Goal: Task Accomplishment & Management: Manage account settings

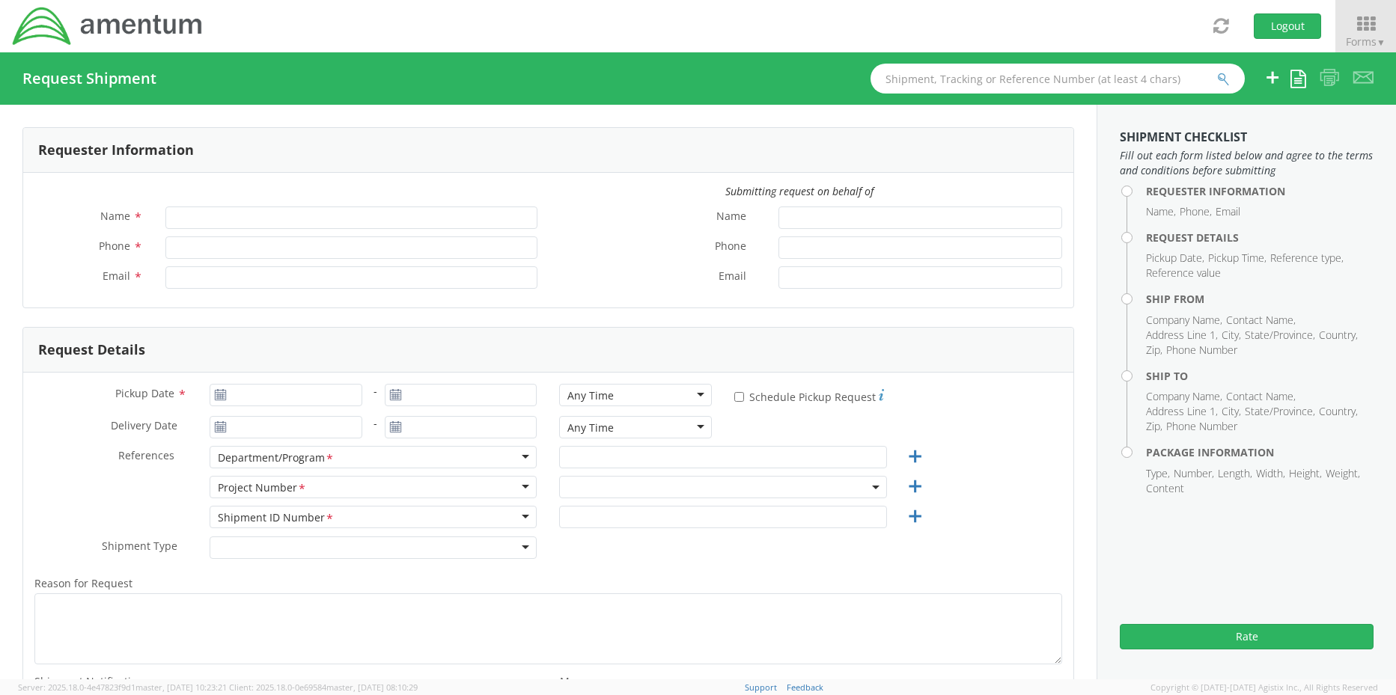
type input "[PERSON_NAME]"
type input "+1-817-647-5013"
type input "rebecca.thorstenson@amentum.com"
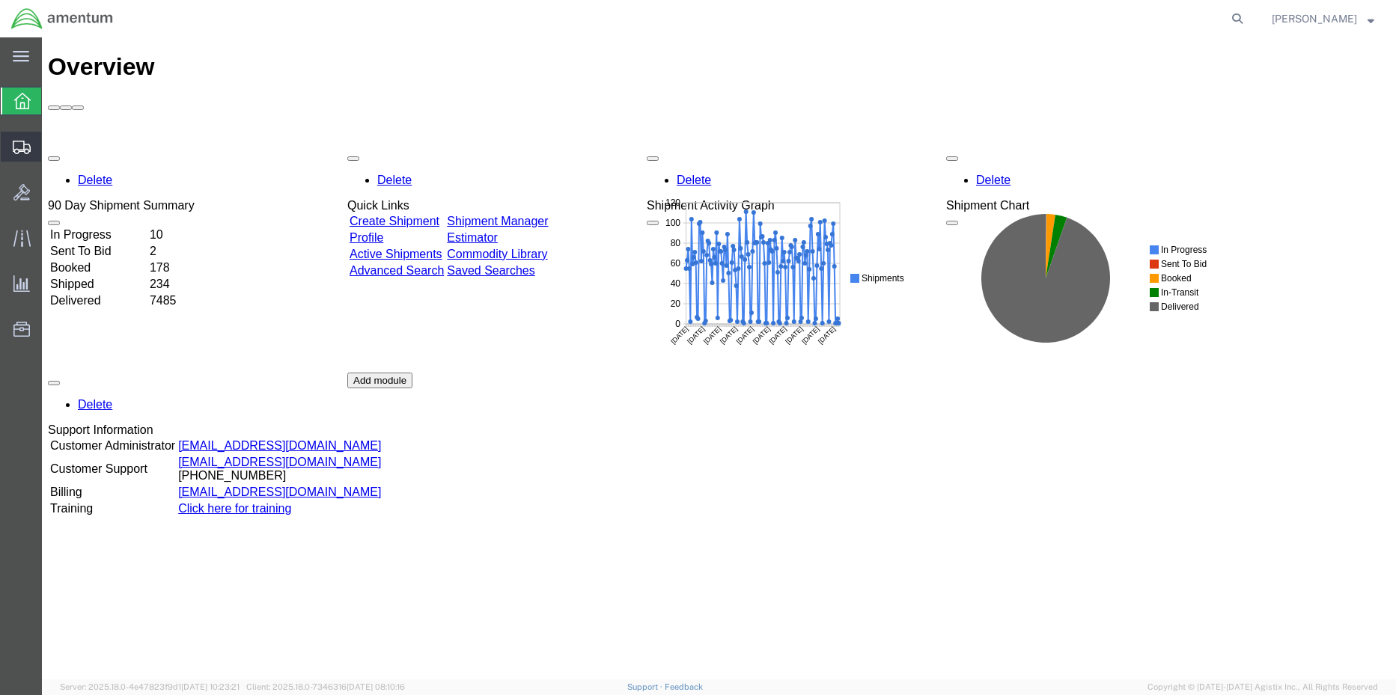
click at [0, 0] on span "Shipment Manager" at bounding box center [0, 0] width 0 height 0
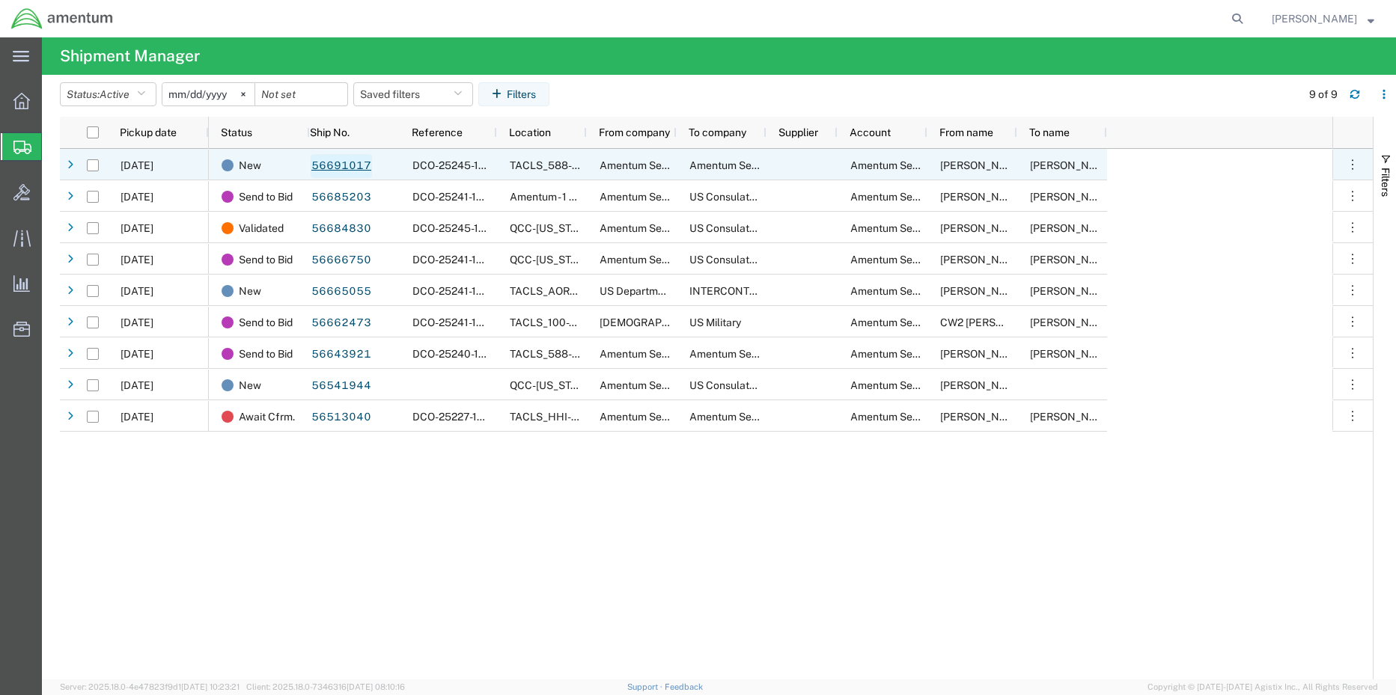
click at [337, 165] on link "56691017" at bounding box center [341, 166] width 61 height 24
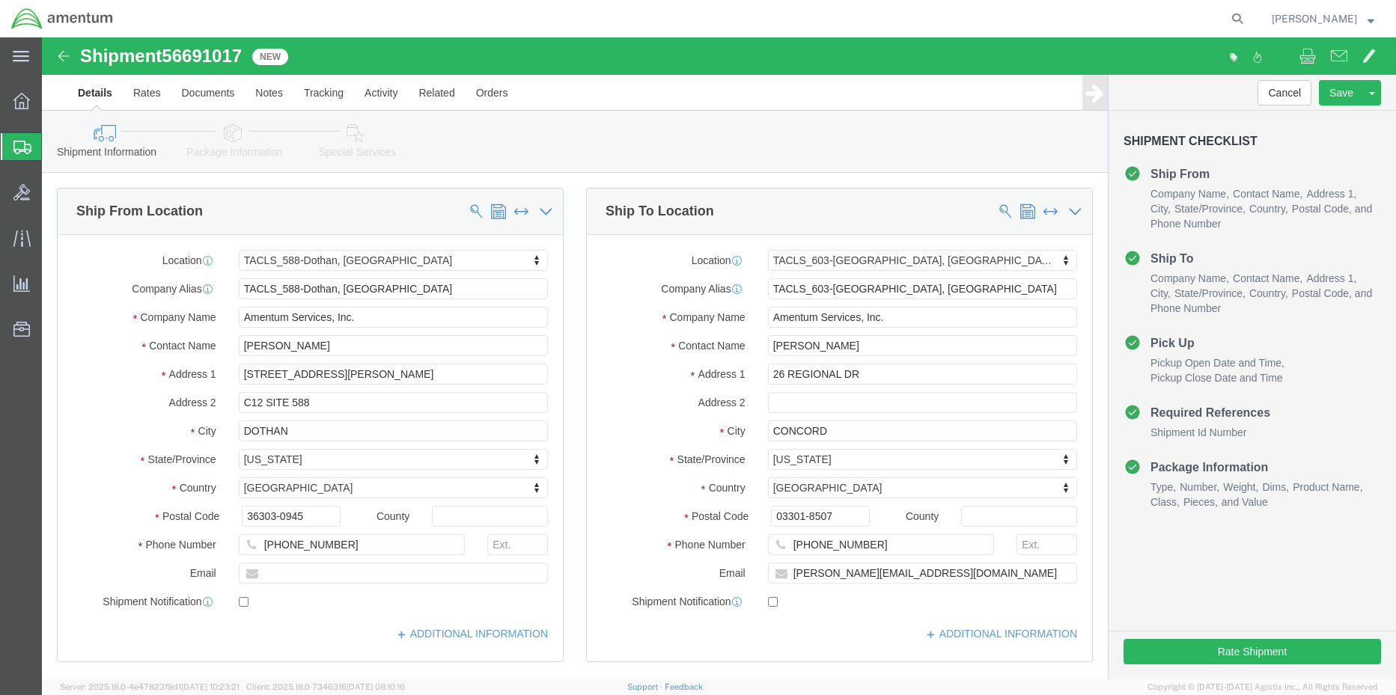
select select "42706"
select select "42708"
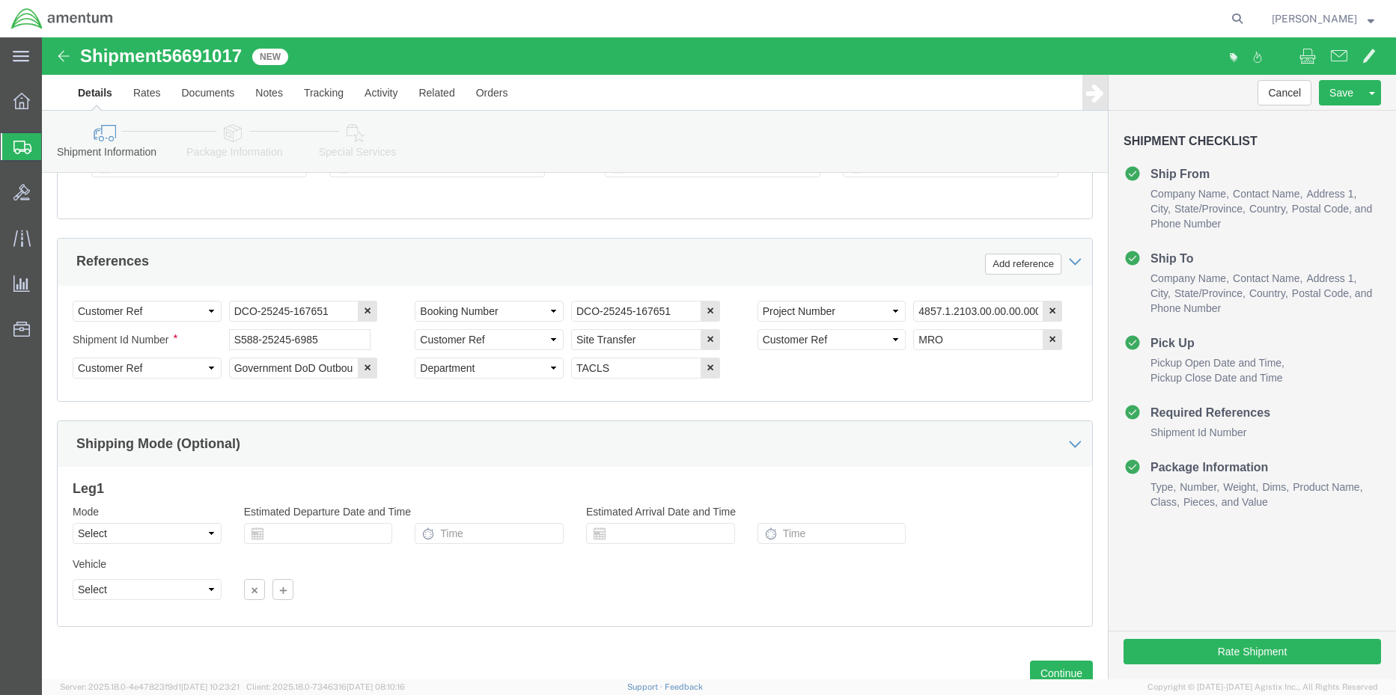
scroll to position [674, 0]
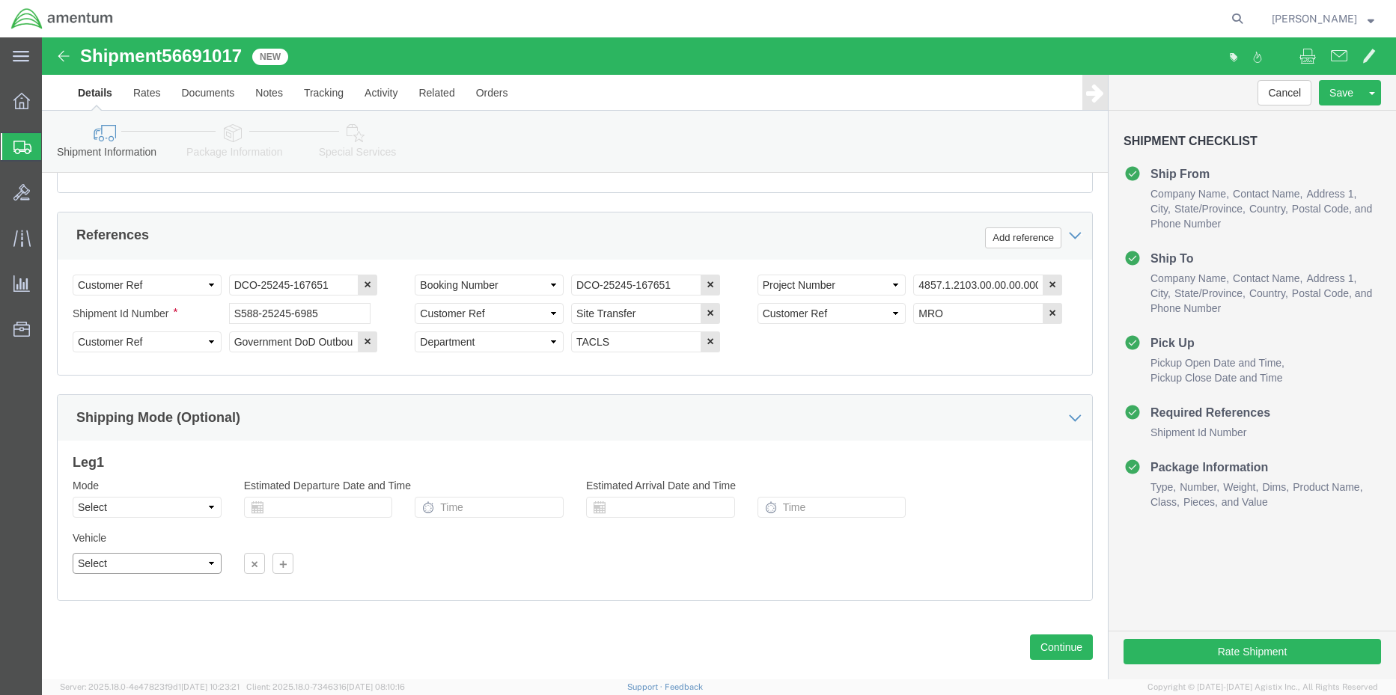
click select "Select"
click select "Select Air Less than Truckload Multi-Leg Ocean Freight Rail Small Parcel Truckl…"
select select "TL"
click select "Select Air Less than Truckload Multi-Leg Ocean Freight Rail Small Parcel Truckl…"
click select "Select 1-Ton (PSS) 10 Wheel 10 Yard Dump Truck 20 Yard Dump Truck Bobtail Botto…"
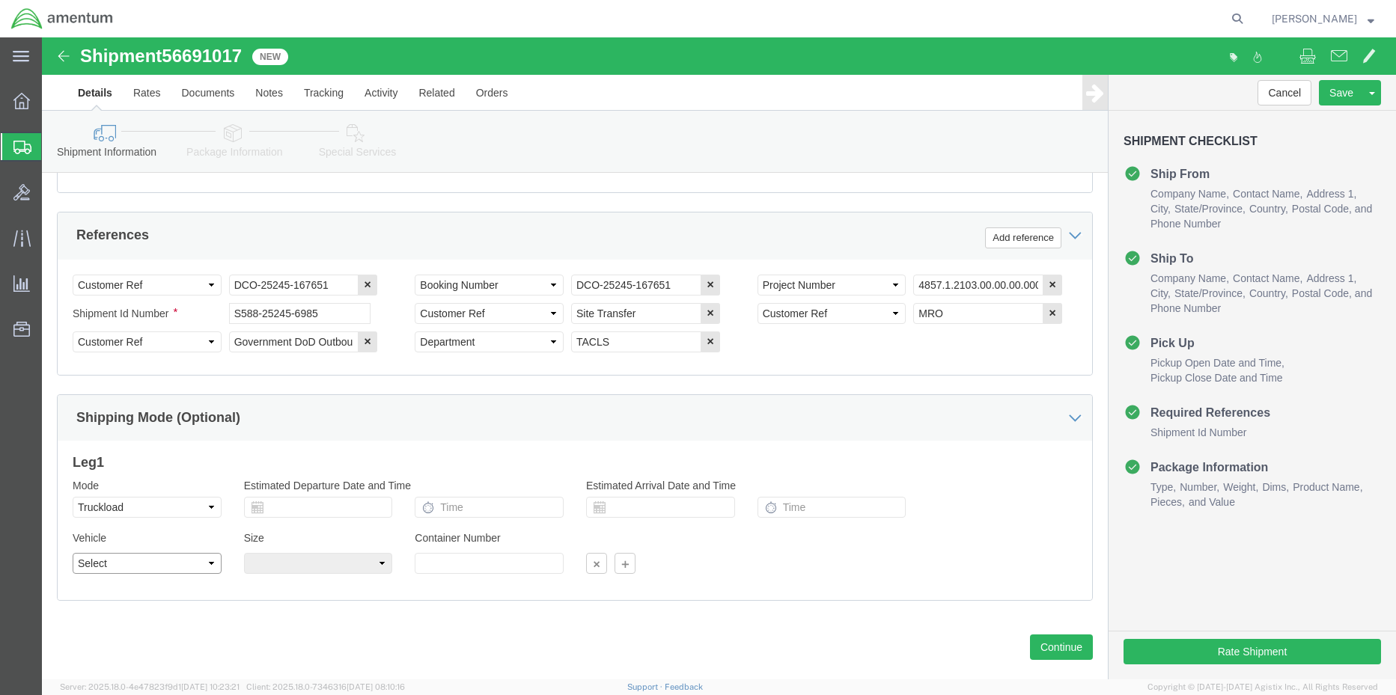
select select "FLBD"
click select "Select 1-Ton (PSS) 10 Wheel 10 Yard Dump Truck 20 Yard Dump Truck Bobtail Botto…"
click button "Save"
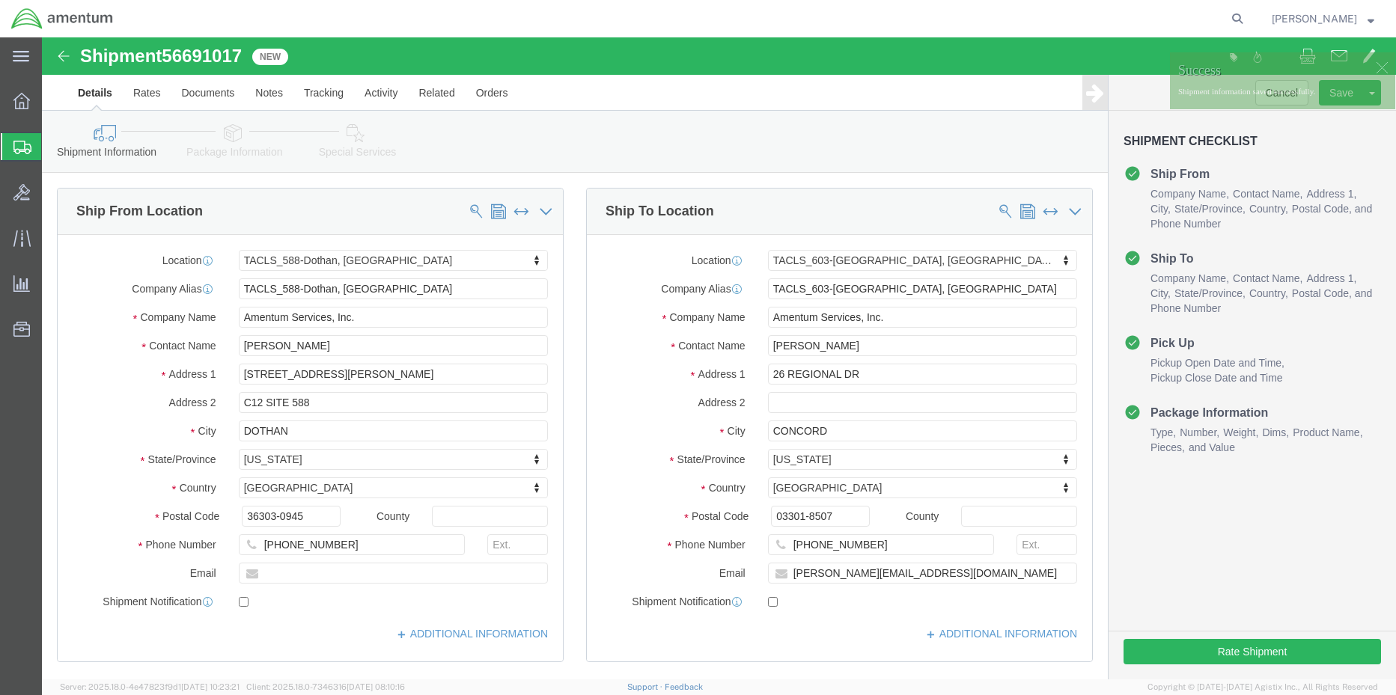
click span "56691017"
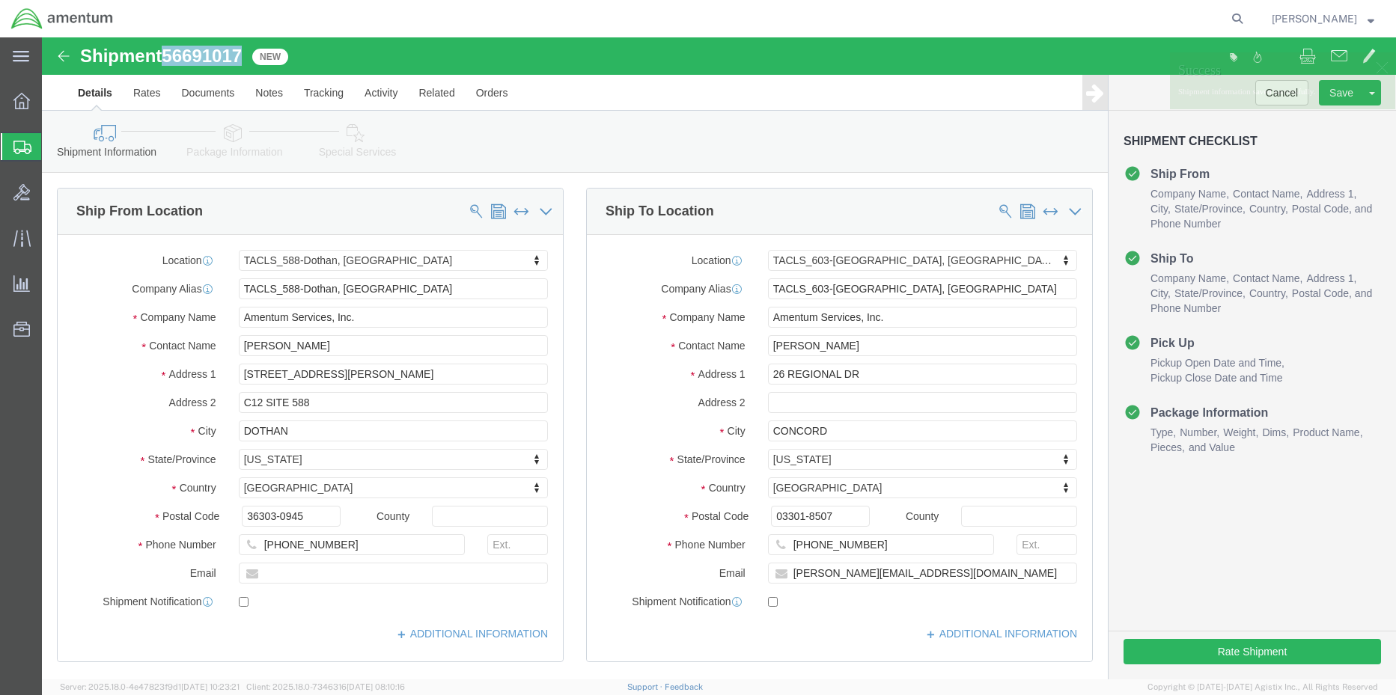
click span "56691017"
copy span "56691017"
